Goal: Book appointment/travel/reservation

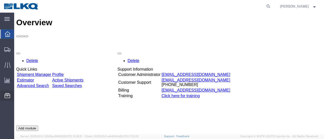
click at [0, 0] on span "Location Appointment" at bounding box center [0, 0] width 0 height 0
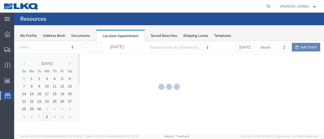
select select "28716"
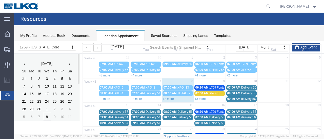
scroll to position [25, 0]
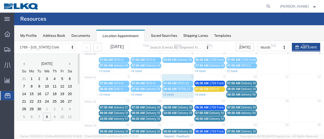
click at [169, 92] on div "+2 more" at bounding box center [178, 94] width 32 height 5
select select "1"
select select
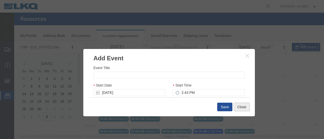
drag, startPoint x: 239, startPoint y: 109, endPoint x: 234, endPoint y: 110, distance: 5.4
click at [240, 109] on button "Close" at bounding box center [242, 107] width 16 height 9
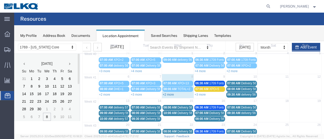
click at [170, 94] on link "+2 more" at bounding box center [168, 95] width 11 height 4
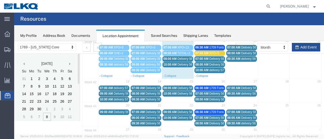
scroll to position [51, 0]
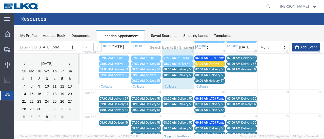
click at [168, 70] on span "08:00 AM" at bounding box center [170, 70] width 13 height 4
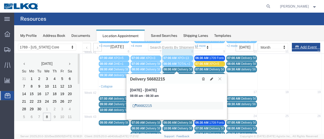
click at [145, 106] on link "56682215" at bounding box center [142, 106] width 19 height 5
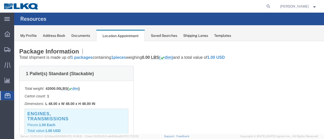
scroll to position [0, 0]
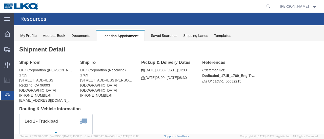
click at [80, 35] on div "Documents" at bounding box center [80, 35] width 19 height 5
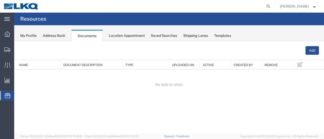
click at [132, 34] on div "Location Appointment" at bounding box center [127, 35] width 36 height 5
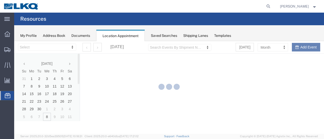
select select "28716"
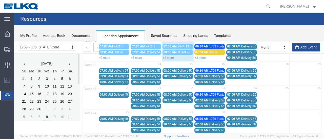
scroll to position [51, 0]
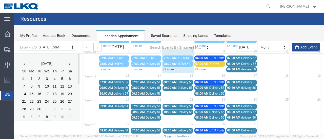
click at [170, 70] on link "+2 more" at bounding box center [168, 70] width 11 height 4
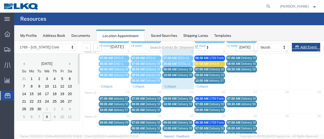
click at [167, 69] on span "08:00 AM" at bounding box center [170, 70] width 13 height 4
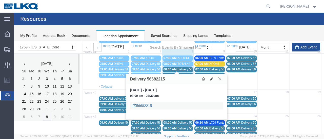
drag, startPoint x: 153, startPoint y: 107, endPoint x: 136, endPoint y: 107, distance: 17.0
click at [136, 107] on div "56682215" at bounding box center [176, 106] width 93 height 8
drag, startPoint x: 140, startPoint y: 103, endPoint x: 160, endPoint y: 106, distance: 20.5
click at [163, 104] on div "56682215" at bounding box center [176, 106] width 93 height 8
drag, startPoint x: 155, startPoint y: 107, endPoint x: 137, endPoint y: 107, distance: 18.7
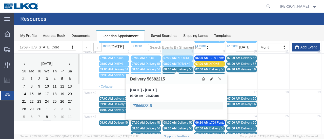
click at [137, 107] on div "56682215" at bounding box center [176, 106] width 93 height 8
copy link "56682215"
click at [144, 107] on link "56682215" at bounding box center [142, 106] width 19 height 5
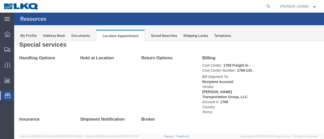
scroll to position [225, 0]
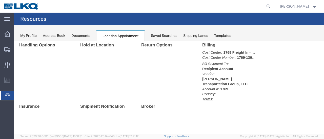
click at [86, 33] on div "Documents" at bounding box center [80, 35] width 19 height 5
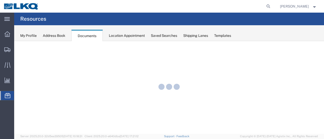
click at [124, 36] on div "Location Appointment" at bounding box center [127, 35] width 36 height 5
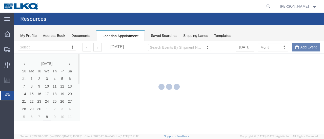
select select "28716"
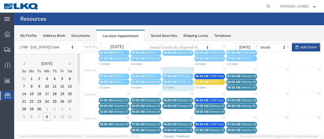
scroll to position [51, 0]
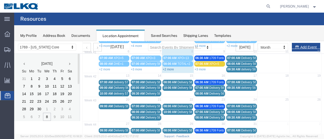
click at [166, 70] on link "+2 more" at bounding box center [168, 70] width 11 height 4
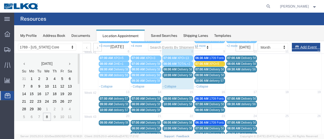
click at [170, 75] on span "10:00 AM" at bounding box center [170, 76] width 13 height 4
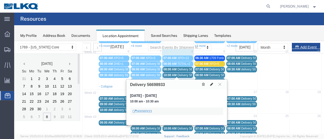
click at [211, 84] on icon at bounding box center [211, 85] width 3 height 4
select select "1"
select select
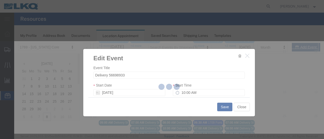
select select
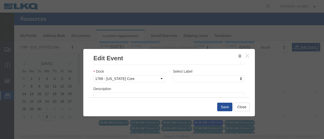
scroll to position [76, 0]
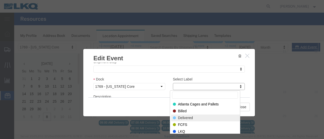
select select "40"
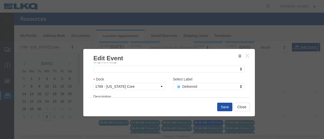
click at [218, 107] on button "Save" at bounding box center [224, 107] width 15 height 9
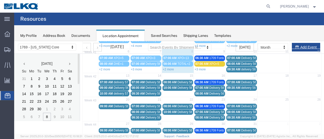
scroll to position [32, 0]
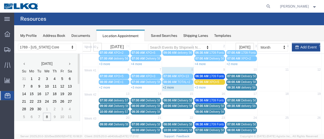
click at [169, 86] on link "+2 more" at bounding box center [168, 88] width 11 height 4
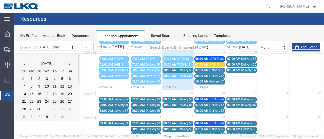
scroll to position [58, 0]
